Goal: Navigation & Orientation: Find specific page/section

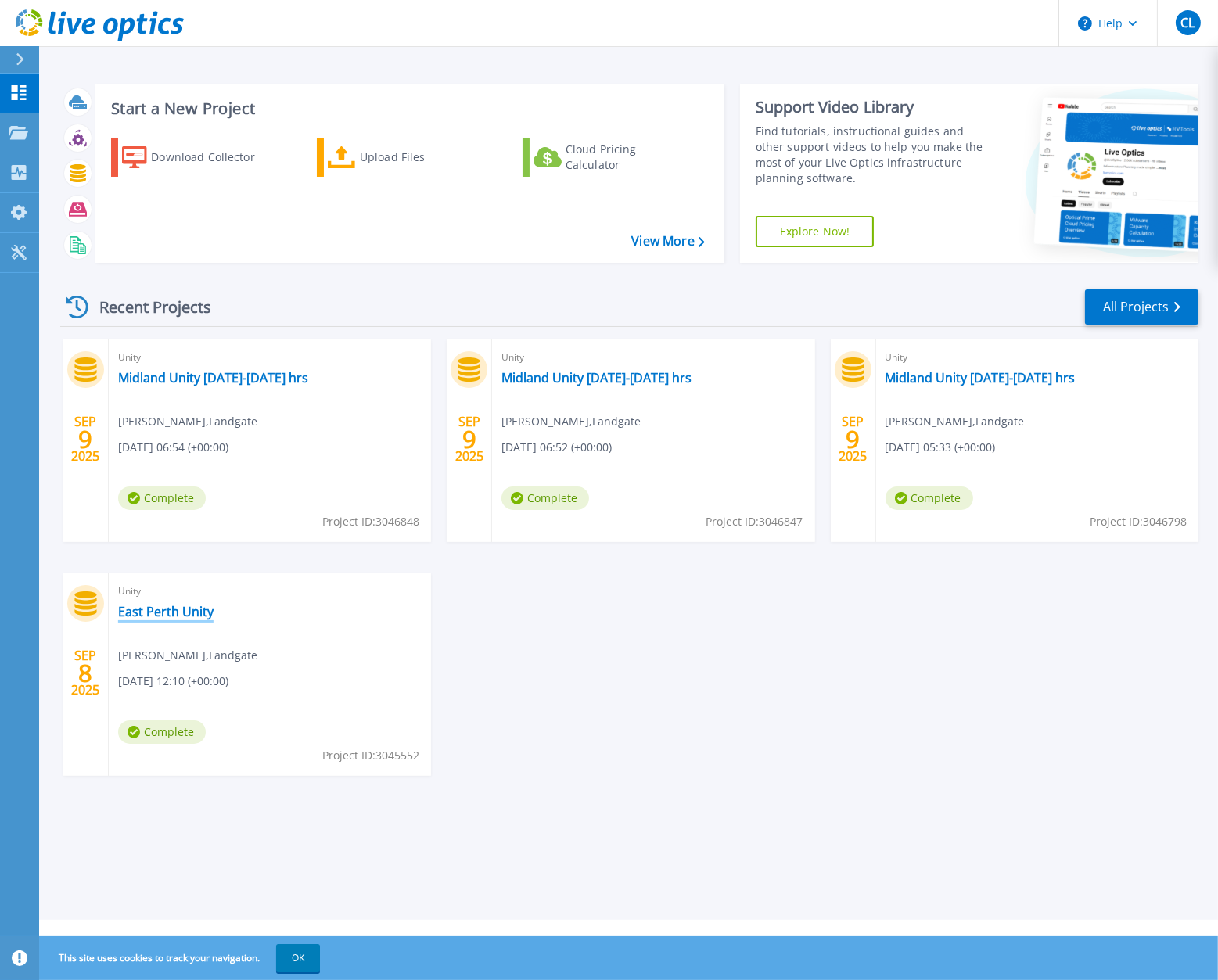
click at [189, 614] on link "East Perth Unity" at bounding box center [166, 612] width 96 height 16
click at [960, 381] on link "Midland Unity [DATE]-[DATE] hrs" at bounding box center [981, 377] width 190 height 16
click at [578, 377] on link "Midland Unity [DATE]-[DATE] hrs" at bounding box center [596, 377] width 190 height 16
